Goal: Information Seeking & Learning: Compare options

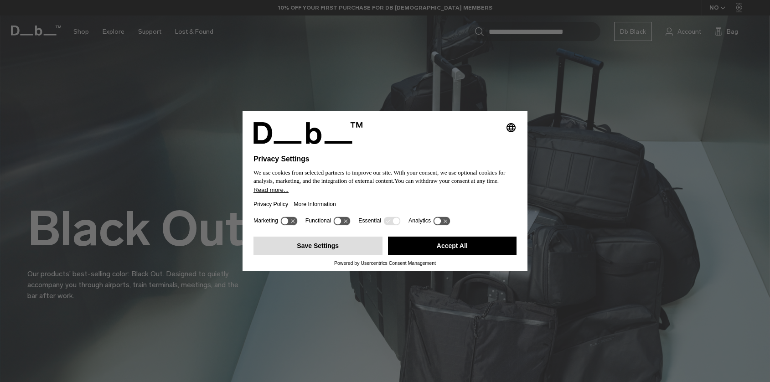
click at [329, 250] on button "Save Settings" at bounding box center [317, 245] width 129 height 18
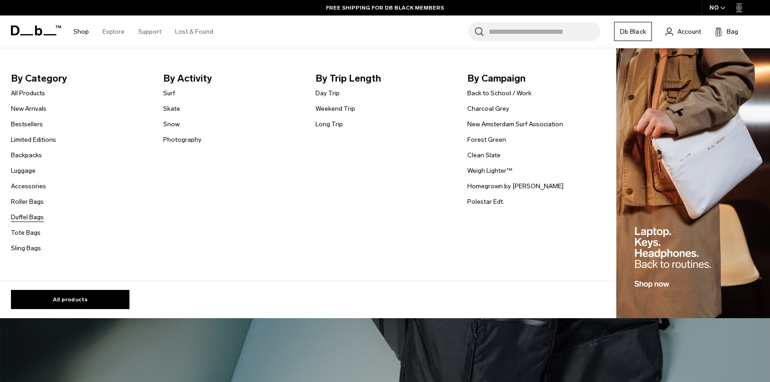
click at [23, 221] on link "Duffel Bags" at bounding box center [27, 217] width 33 height 10
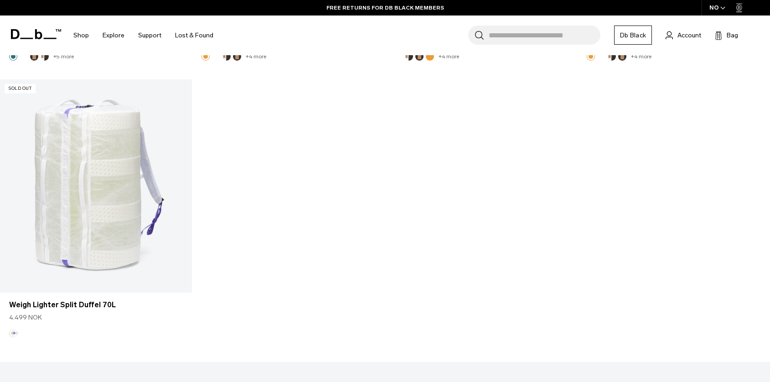
scroll to position [2734, 0]
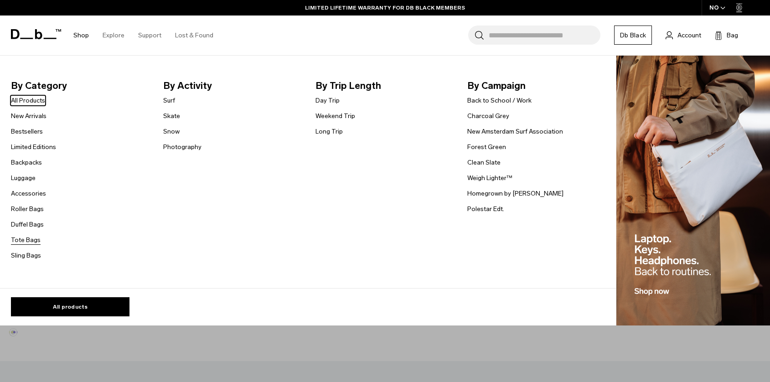
click at [15, 242] on link "Tote Bags" at bounding box center [26, 240] width 30 height 10
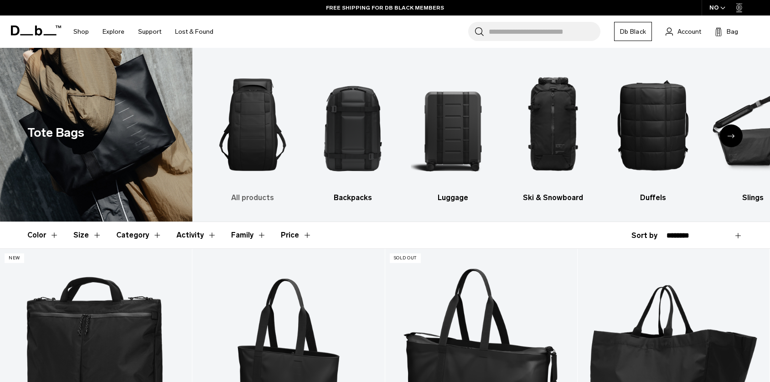
click at [253, 159] on img "1 / 10" at bounding box center [252, 125] width 84 height 126
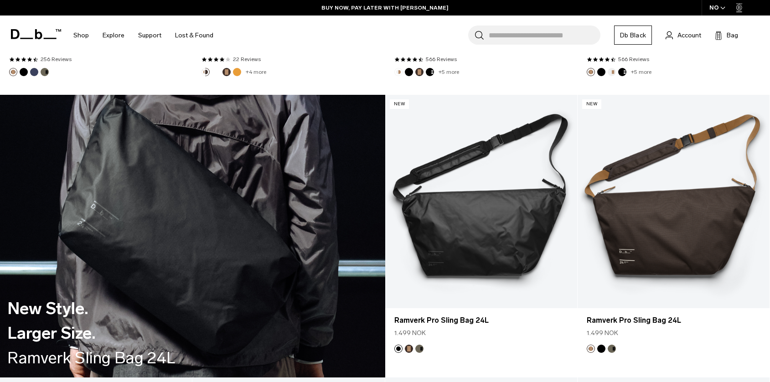
scroll to position [1863, 0]
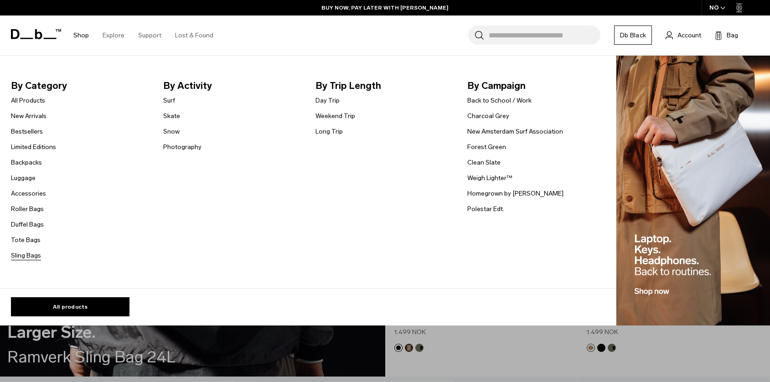
click at [20, 260] on link "Sling Bags" at bounding box center [26, 256] width 30 height 10
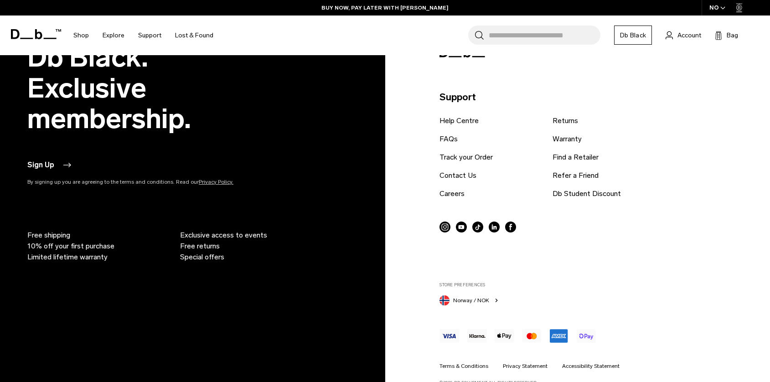
scroll to position [2549, 0]
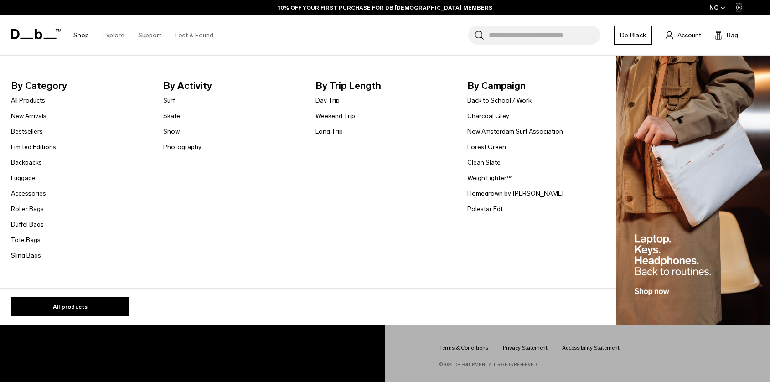
click at [18, 132] on link "Bestsellers" at bounding box center [27, 132] width 32 height 10
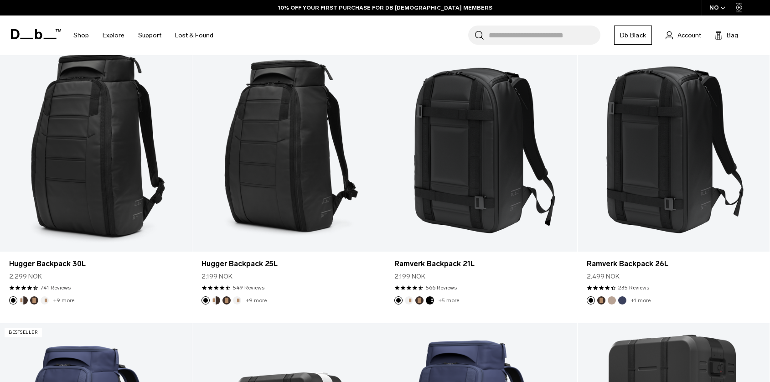
scroll to position [285, 0]
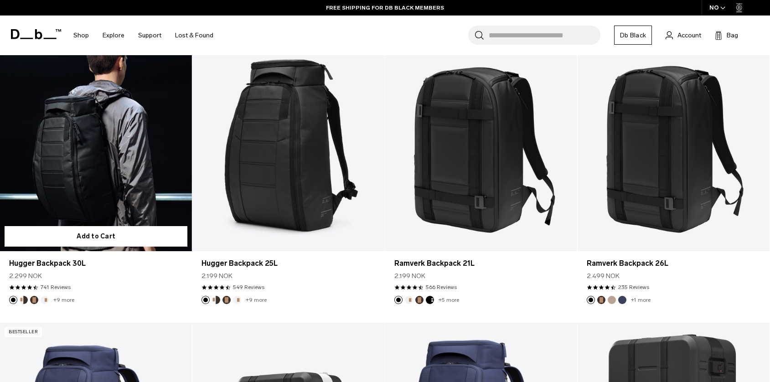
click at [24, 298] on button "Cappuccino" at bounding box center [24, 300] width 8 height 8
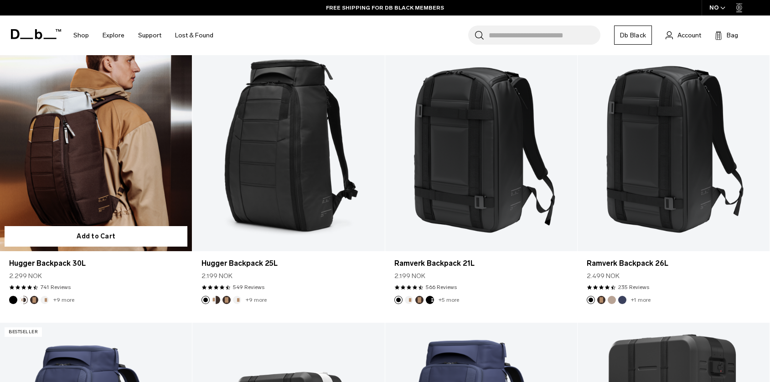
click at [33, 302] on button "Espresso" at bounding box center [34, 300] width 8 height 8
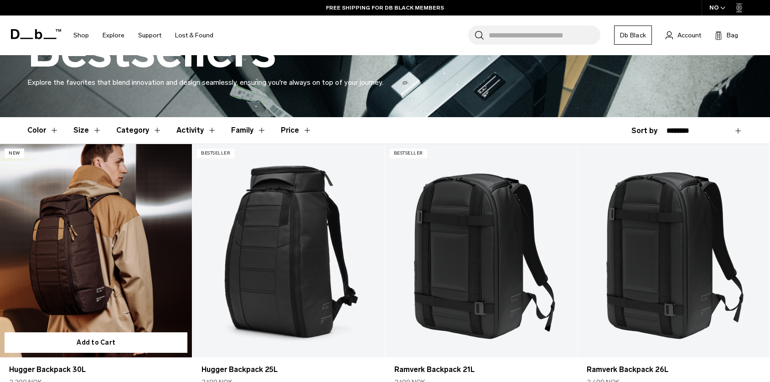
scroll to position [178, 0]
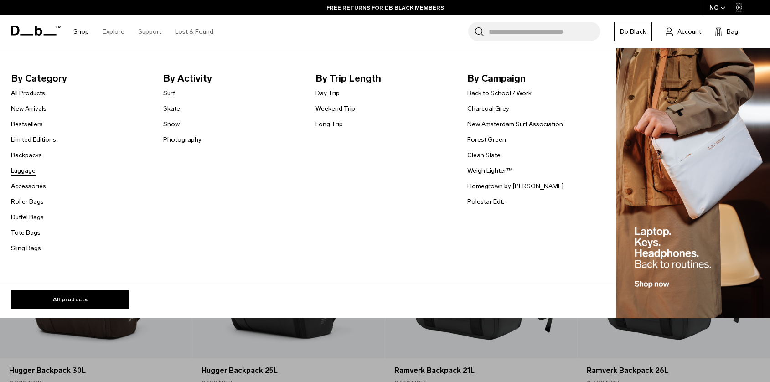
click at [21, 173] on link "Luggage" at bounding box center [23, 171] width 25 height 10
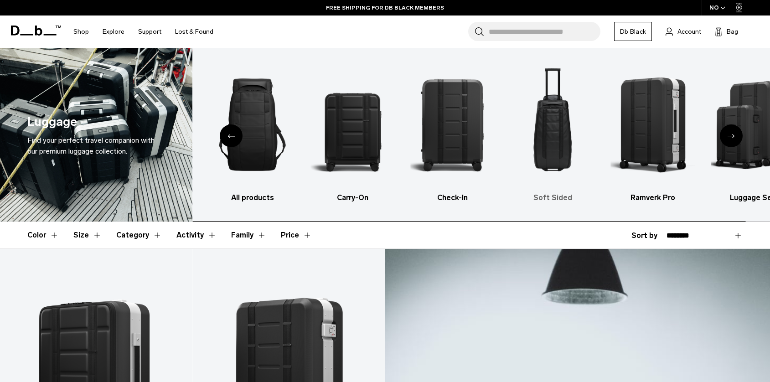
click at [553, 147] on img "4 / 6" at bounding box center [552, 125] width 84 height 126
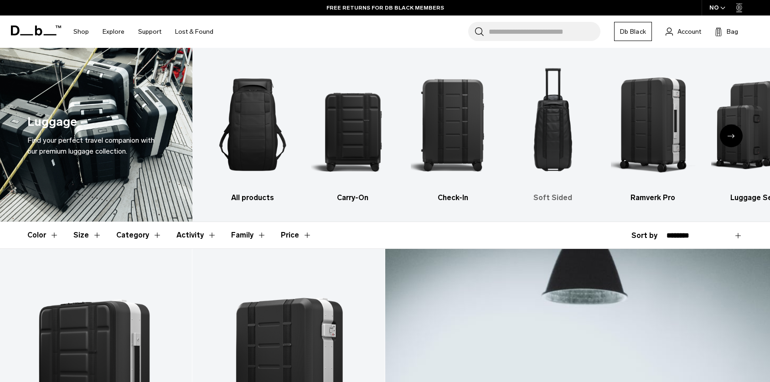
click at [554, 162] on img "4 / 6" at bounding box center [553, 125] width 84 height 126
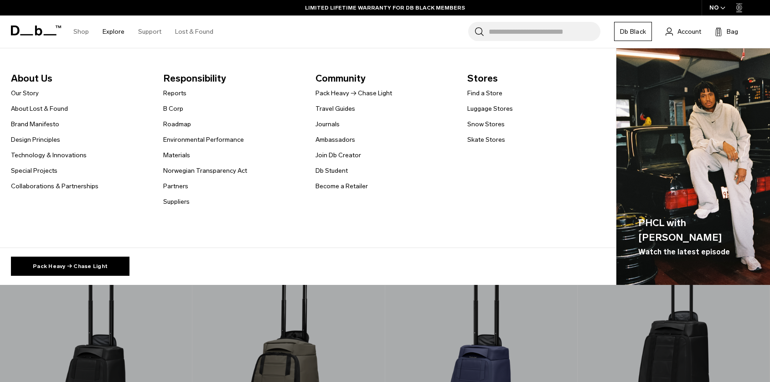
click at [172, 74] on span "Responsibility" at bounding box center [232, 78] width 138 height 15
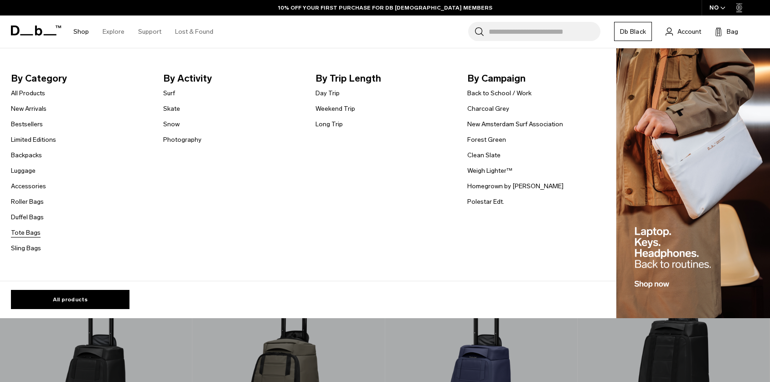
click at [24, 235] on link "Tote Bags" at bounding box center [26, 233] width 30 height 10
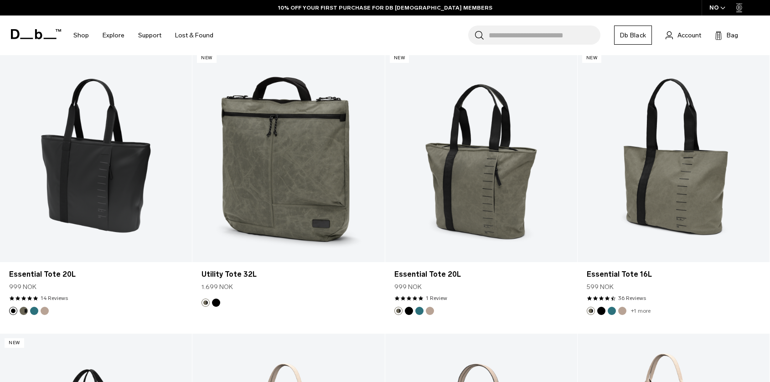
scroll to position [492, 0]
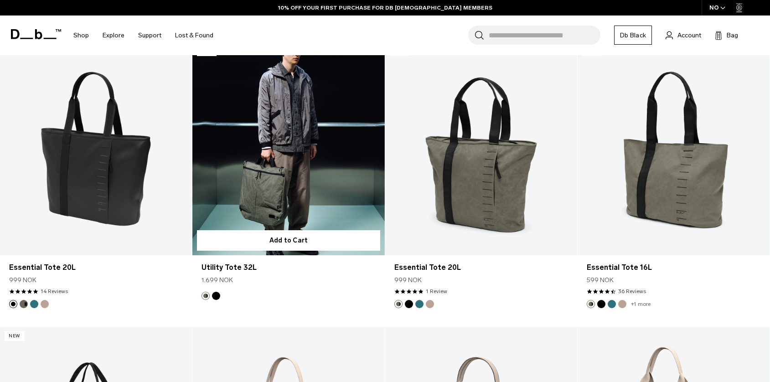
click at [216, 298] on button "Black Out" at bounding box center [216, 296] width 8 height 8
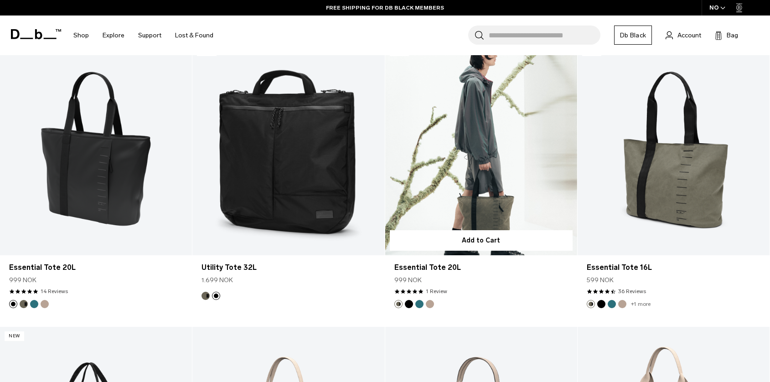
click at [417, 303] on button "Midnight Teal" at bounding box center [419, 304] width 8 height 8
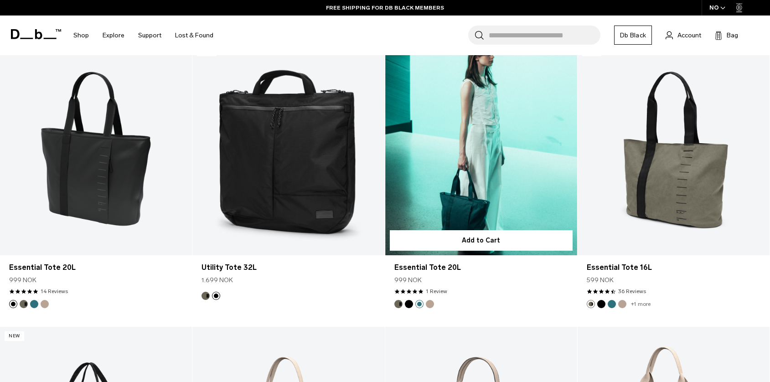
click at [431, 304] on button "Fogbow Beige" at bounding box center [430, 304] width 8 height 8
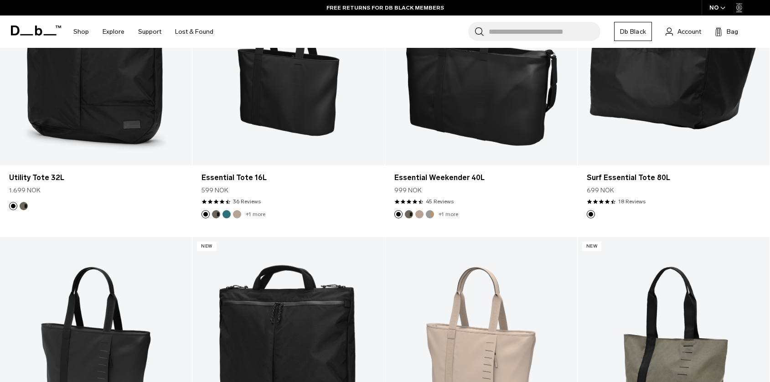
scroll to position [0, 0]
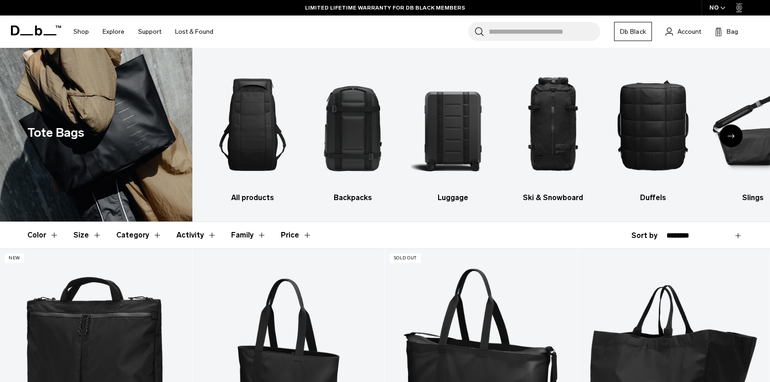
click at [56, 146] on div "Tote Bags" at bounding box center [57, 135] width 115 height 174
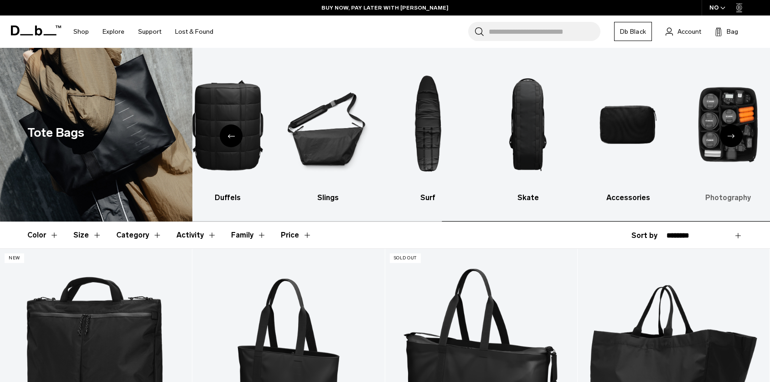
click at [712, 115] on img "10 / 10" at bounding box center [728, 125] width 84 height 126
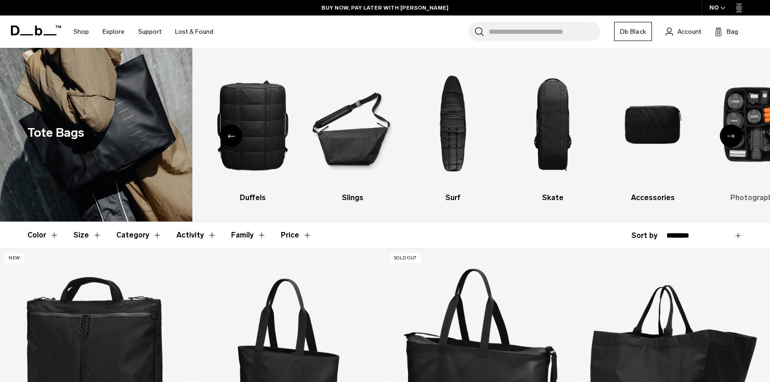
click at [746, 195] on h3 "Photography" at bounding box center [753, 197] width 84 height 11
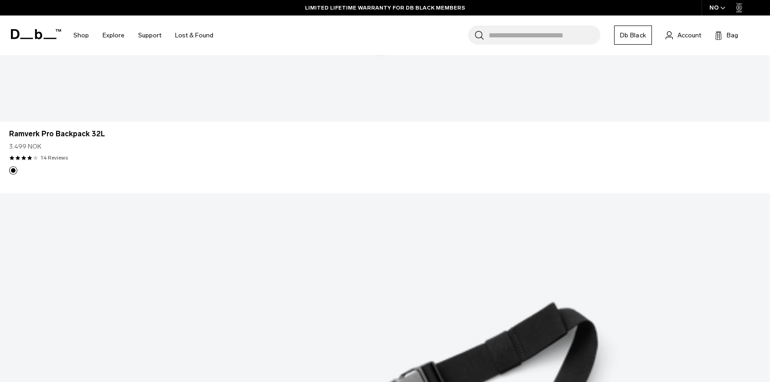
scroll to position [1909, 0]
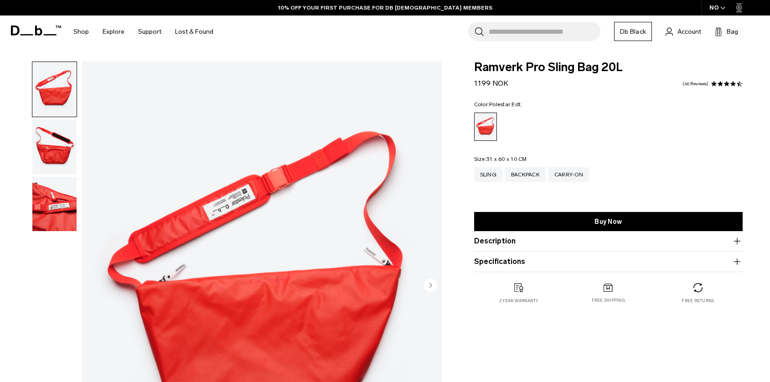
click at [47, 148] on img "button" at bounding box center [54, 146] width 44 height 55
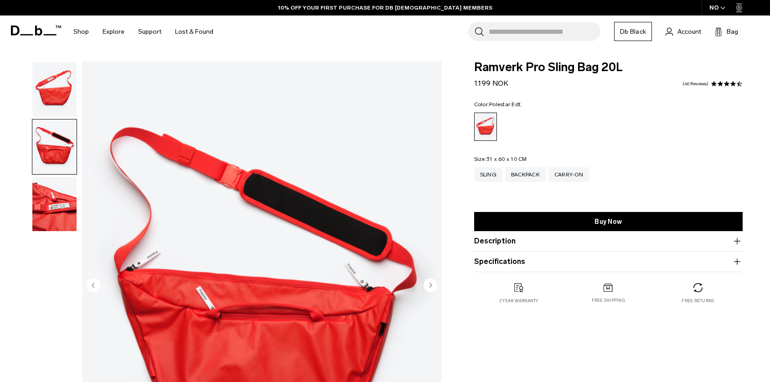
click at [47, 192] on img "button" at bounding box center [54, 204] width 44 height 55
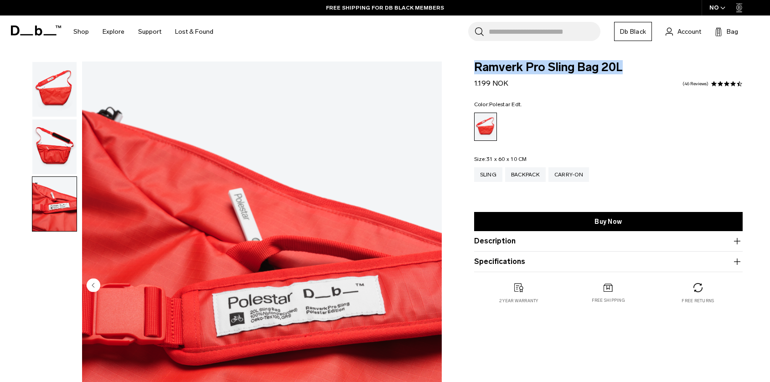
drag, startPoint x: 628, startPoint y: 67, endPoint x: 469, endPoint y: 64, distance: 159.0
click at [469, 64] on div "Ramverk Pro Sling Bag 20L 1.199 NOK 4.3 star rating 46 Reviews Color: Polestar …" at bounding box center [608, 192] width 323 height 261
copy span "Ramverk Pro Sling Bag 20L"
click at [535, 171] on div "Backpack" at bounding box center [525, 174] width 41 height 15
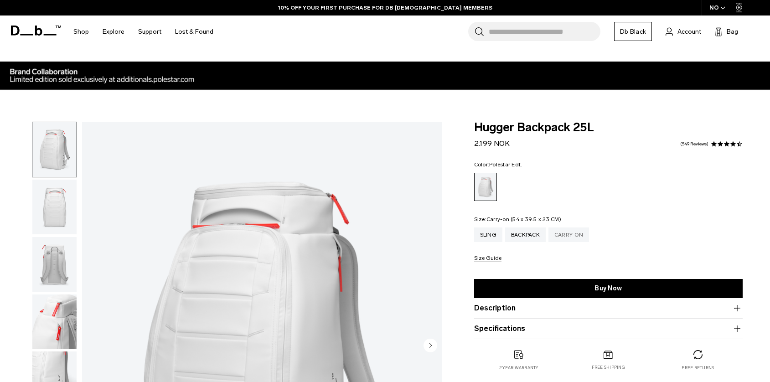
click at [564, 234] on div "Carry-on" at bounding box center [568, 234] width 41 height 15
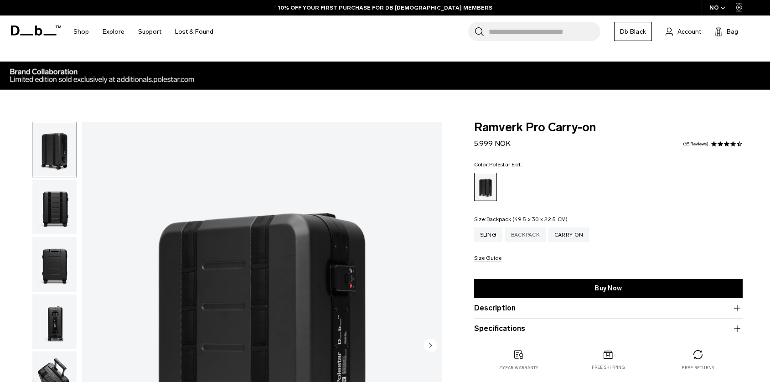
click at [529, 236] on div "Backpack" at bounding box center [525, 234] width 41 height 15
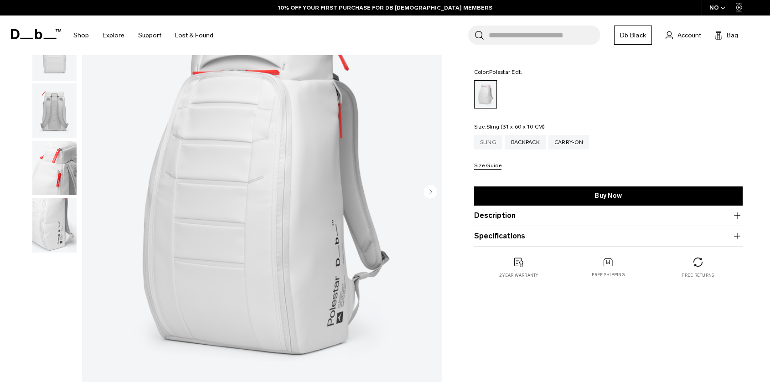
click at [485, 142] on div "Sling" at bounding box center [488, 142] width 28 height 15
